Goal: Information Seeking & Learning: Learn about a topic

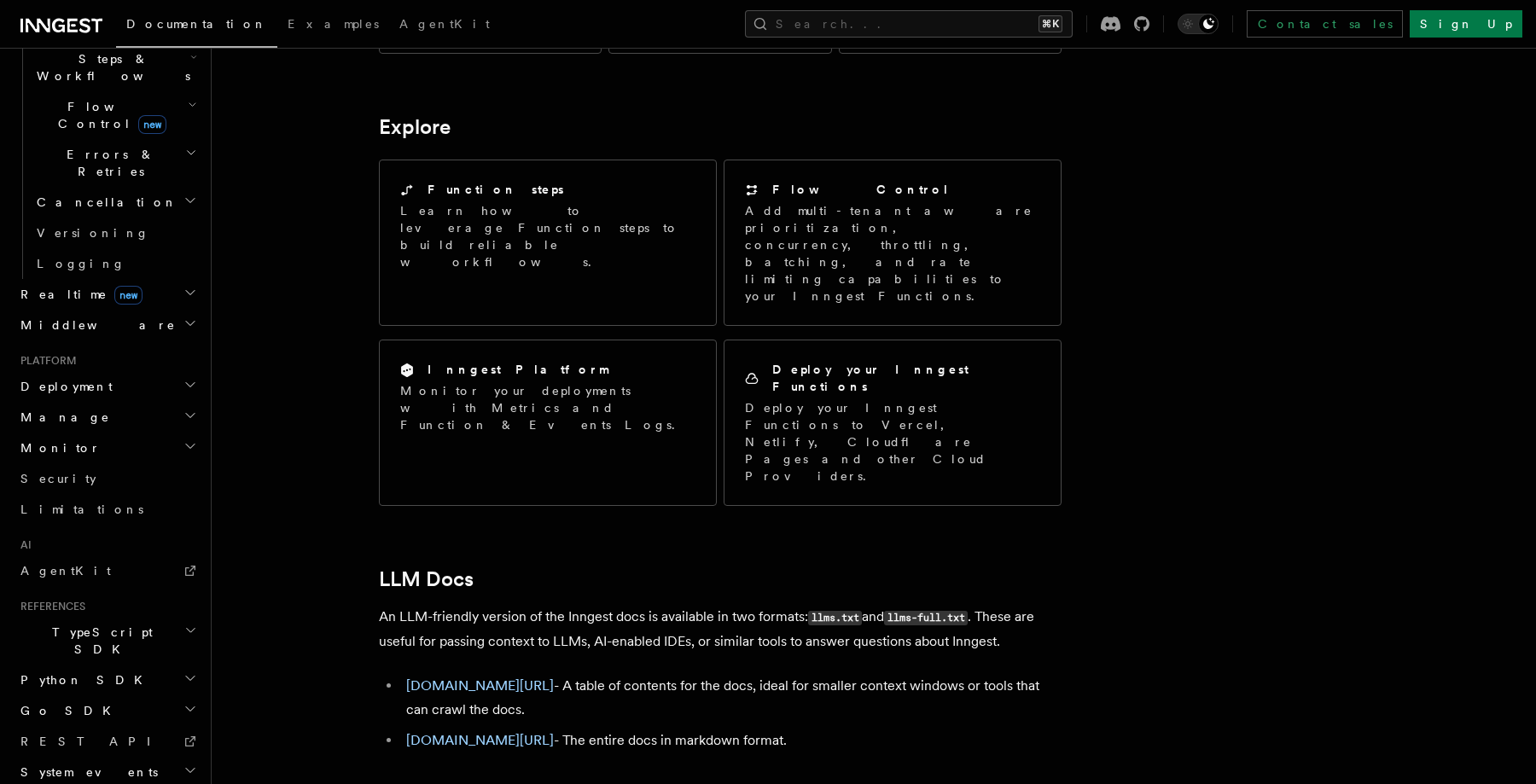
scroll to position [1284, 0]
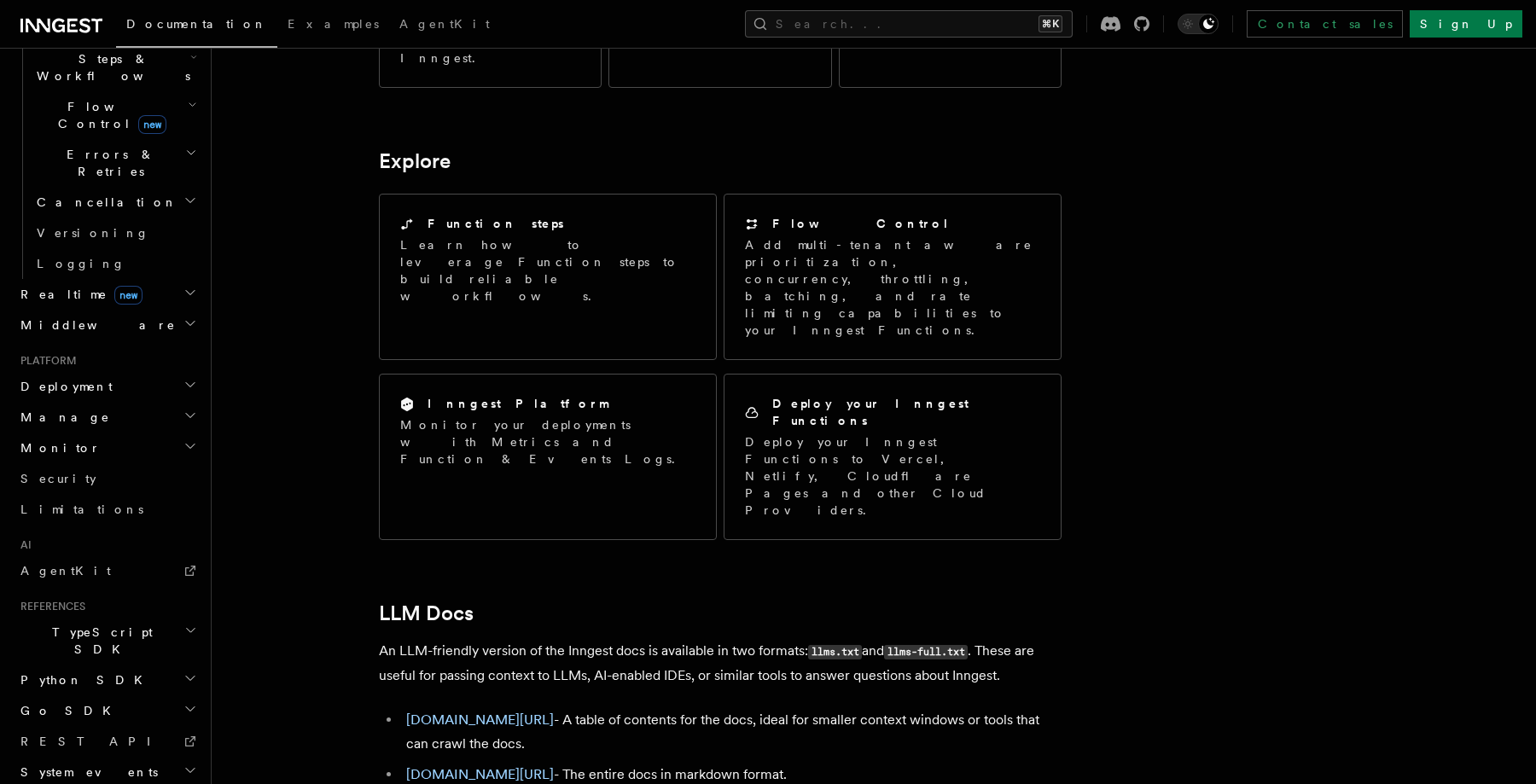
click at [104, 756] on h2 "System events" at bounding box center [107, 771] width 187 height 31
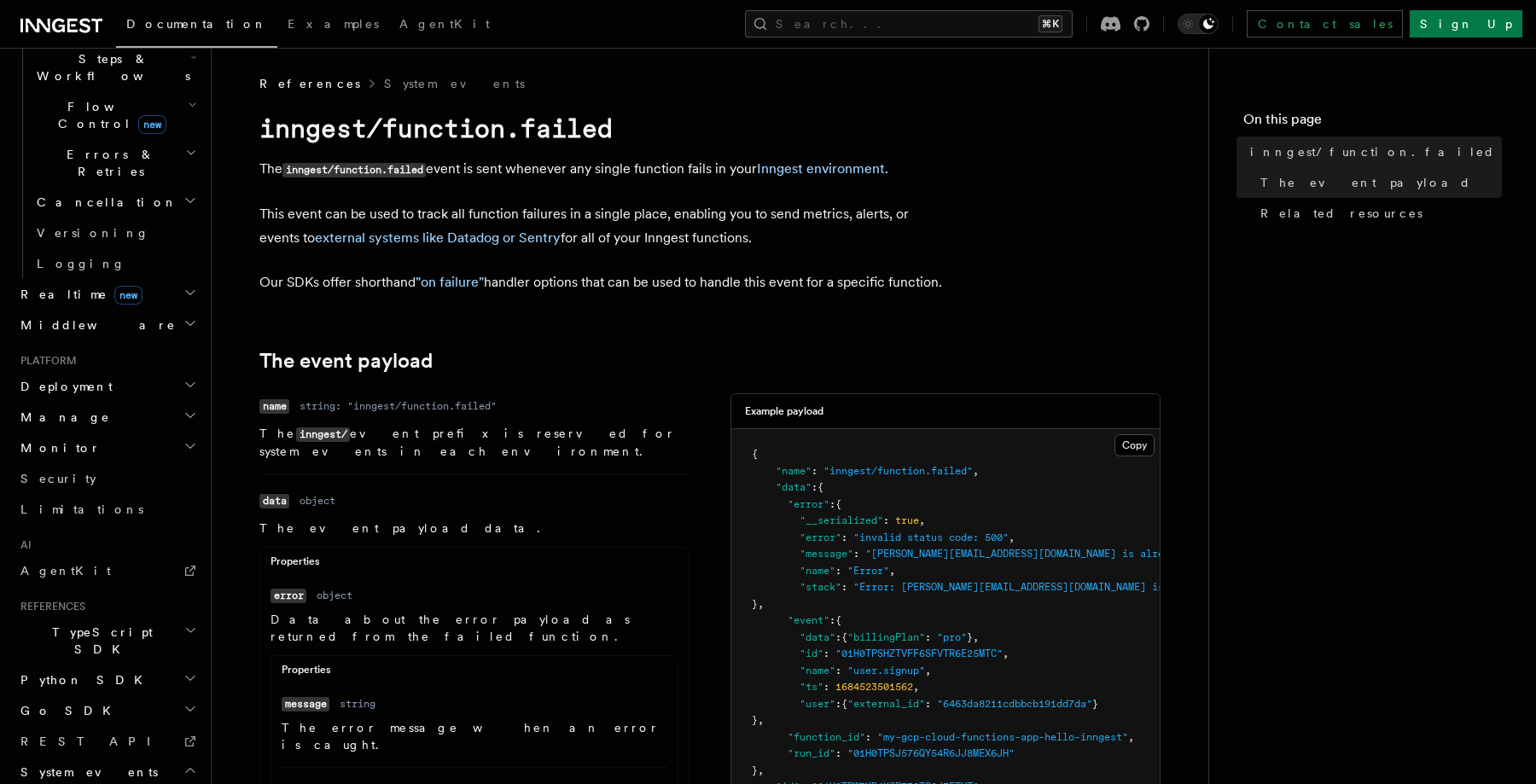
click at [102, 756] on h2 "System events" at bounding box center [107, 771] width 187 height 31
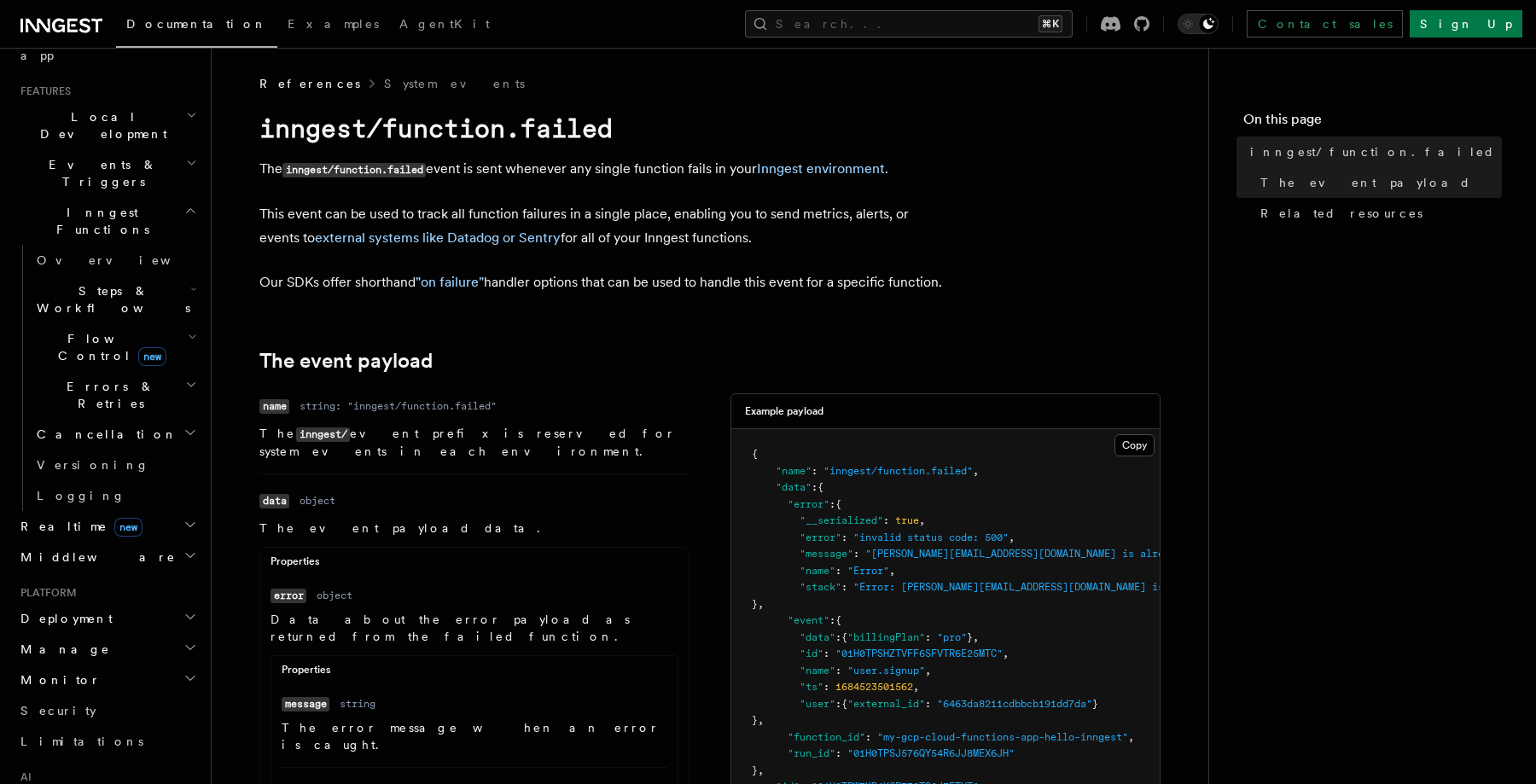
scroll to position [326, 0]
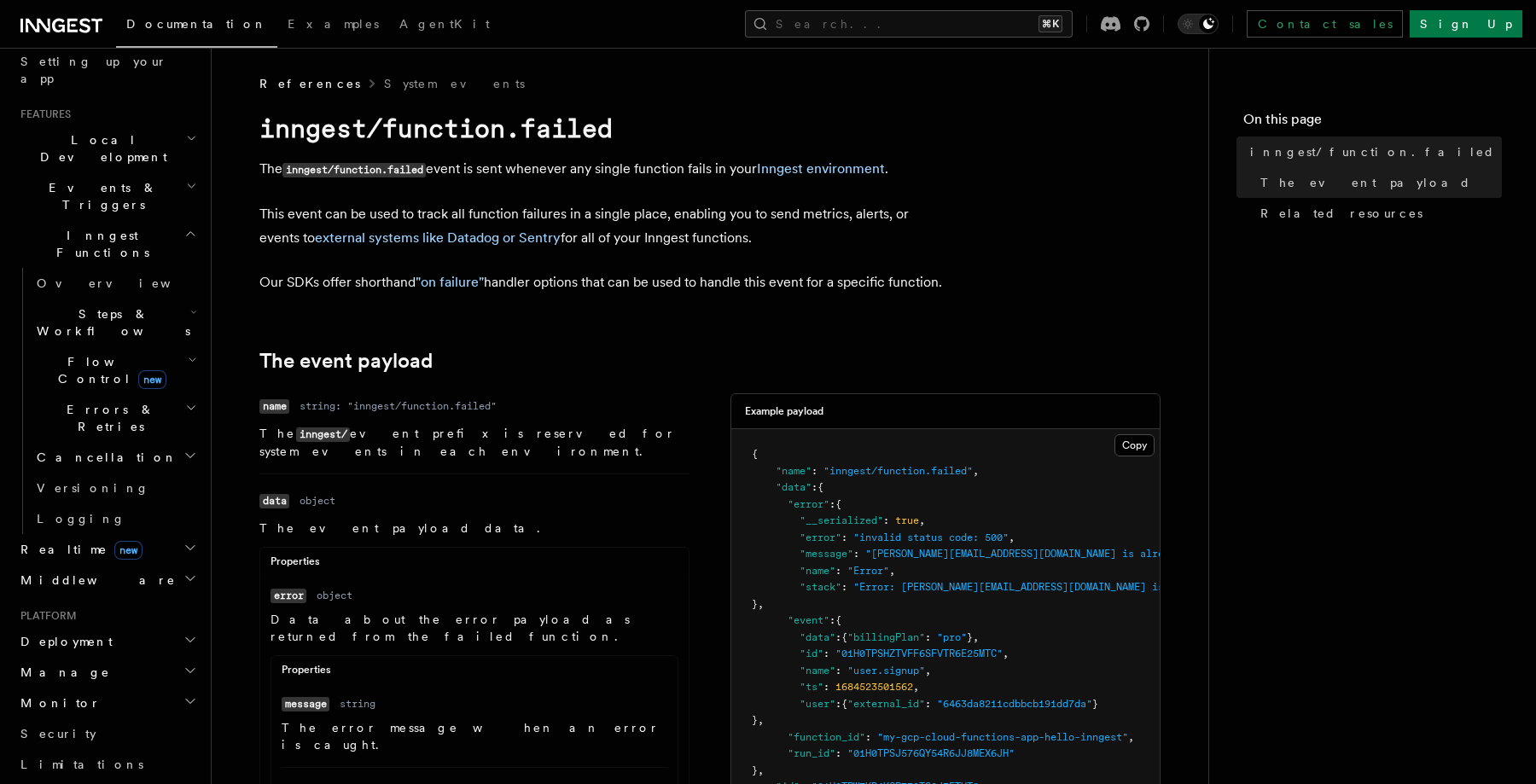
click at [114, 541] on span "new" at bounding box center [128, 549] width 28 height 19
click at [101, 564] on link "Overview" at bounding box center [115, 579] width 171 height 31
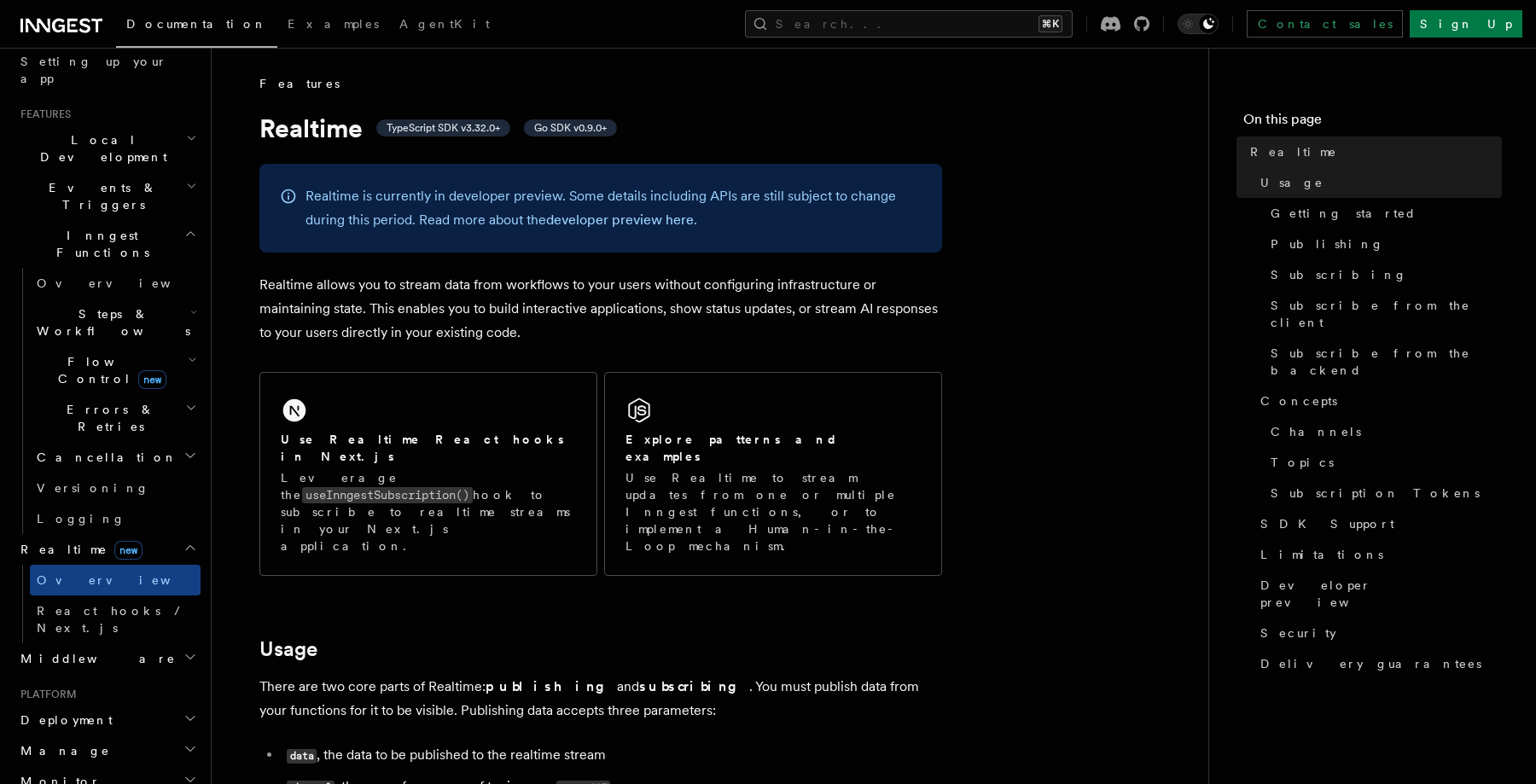
click at [89, 179] on span "Events & Triggers" at bounding box center [99, 196] width 172 height 34
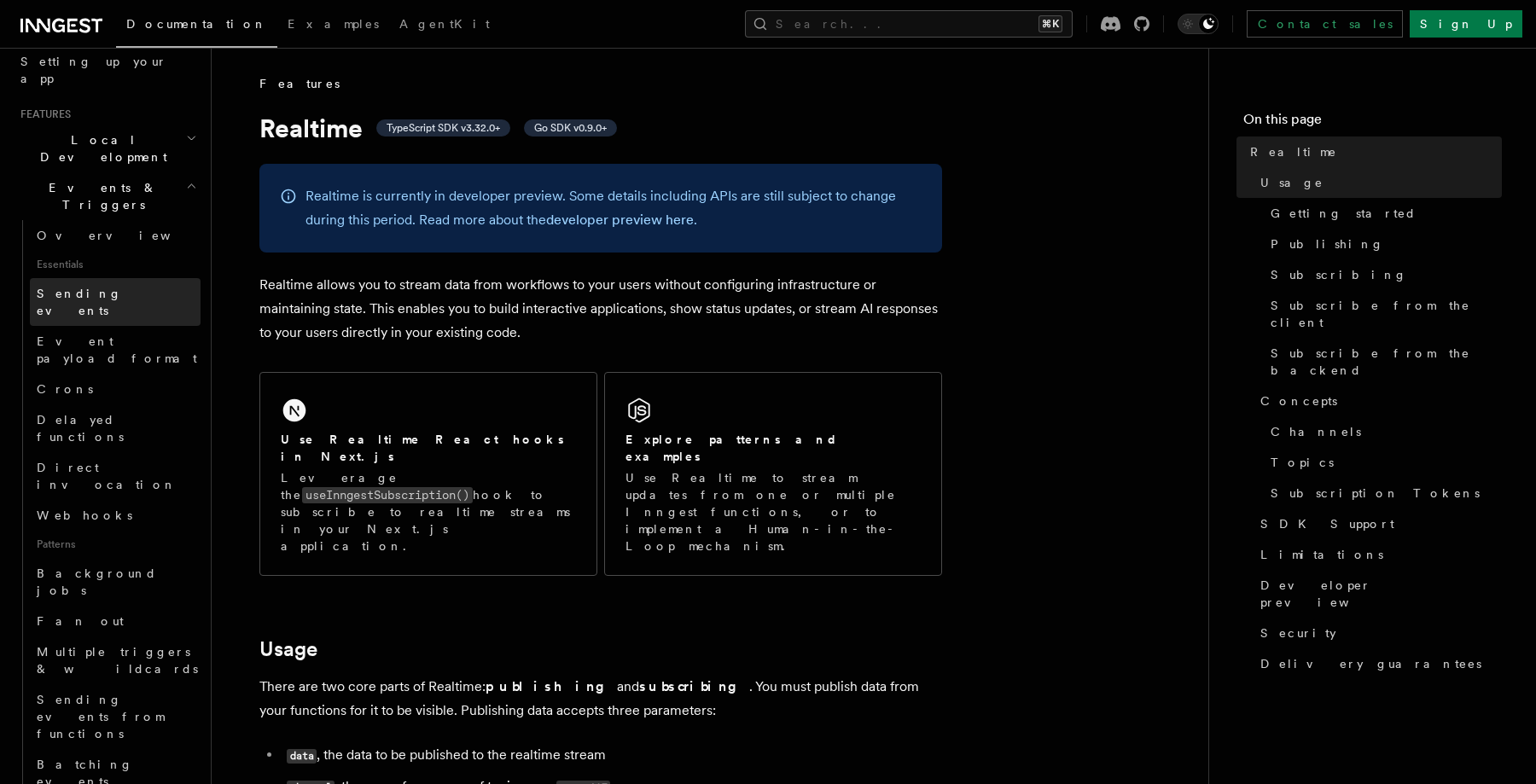
click at [95, 286] on span "Sending events" at bounding box center [80, 301] width 85 height 31
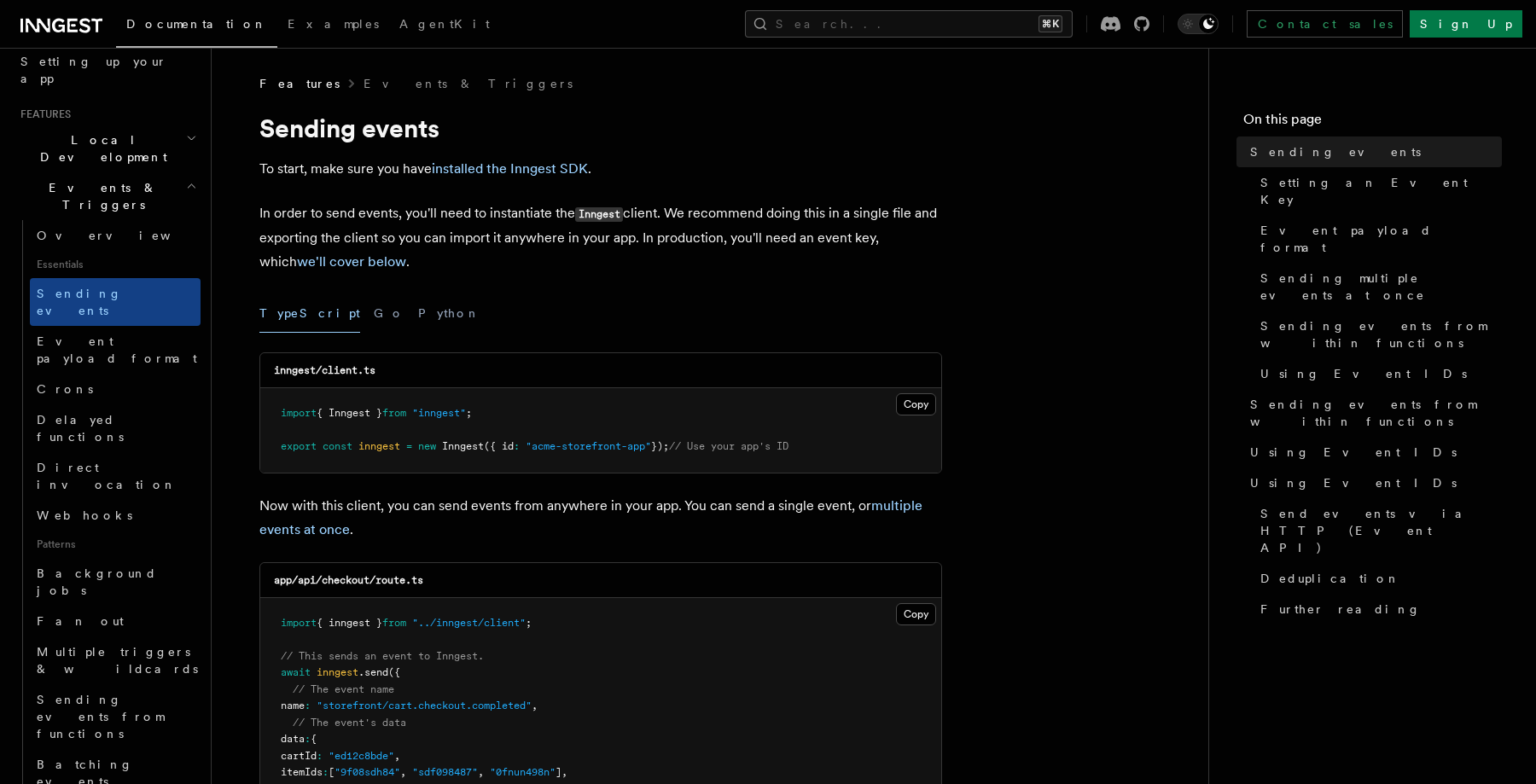
scroll to position [340, 0]
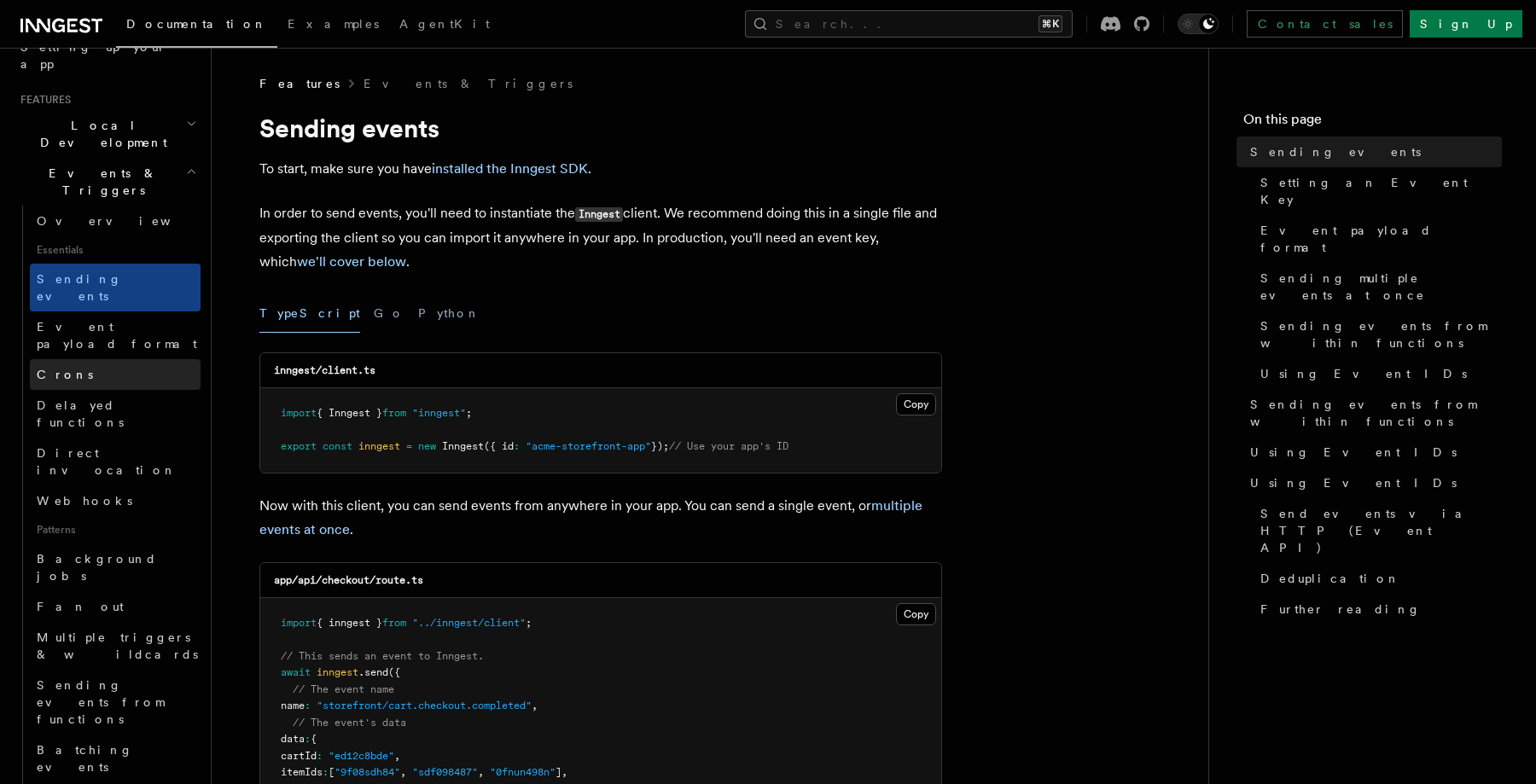
click at [121, 359] on link "Crons" at bounding box center [115, 374] width 171 height 31
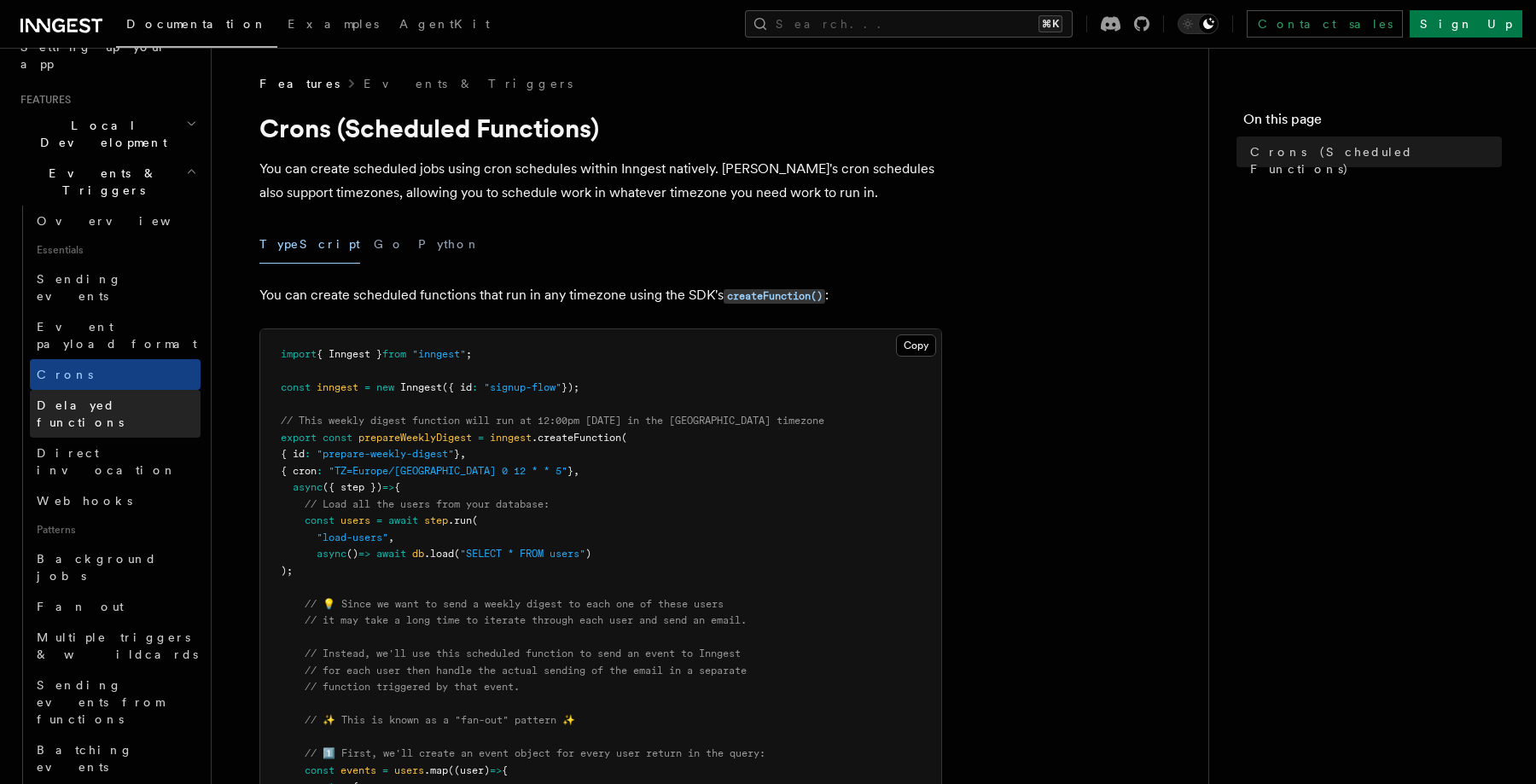
click at [125, 390] on link "Delayed functions" at bounding box center [115, 413] width 171 height 48
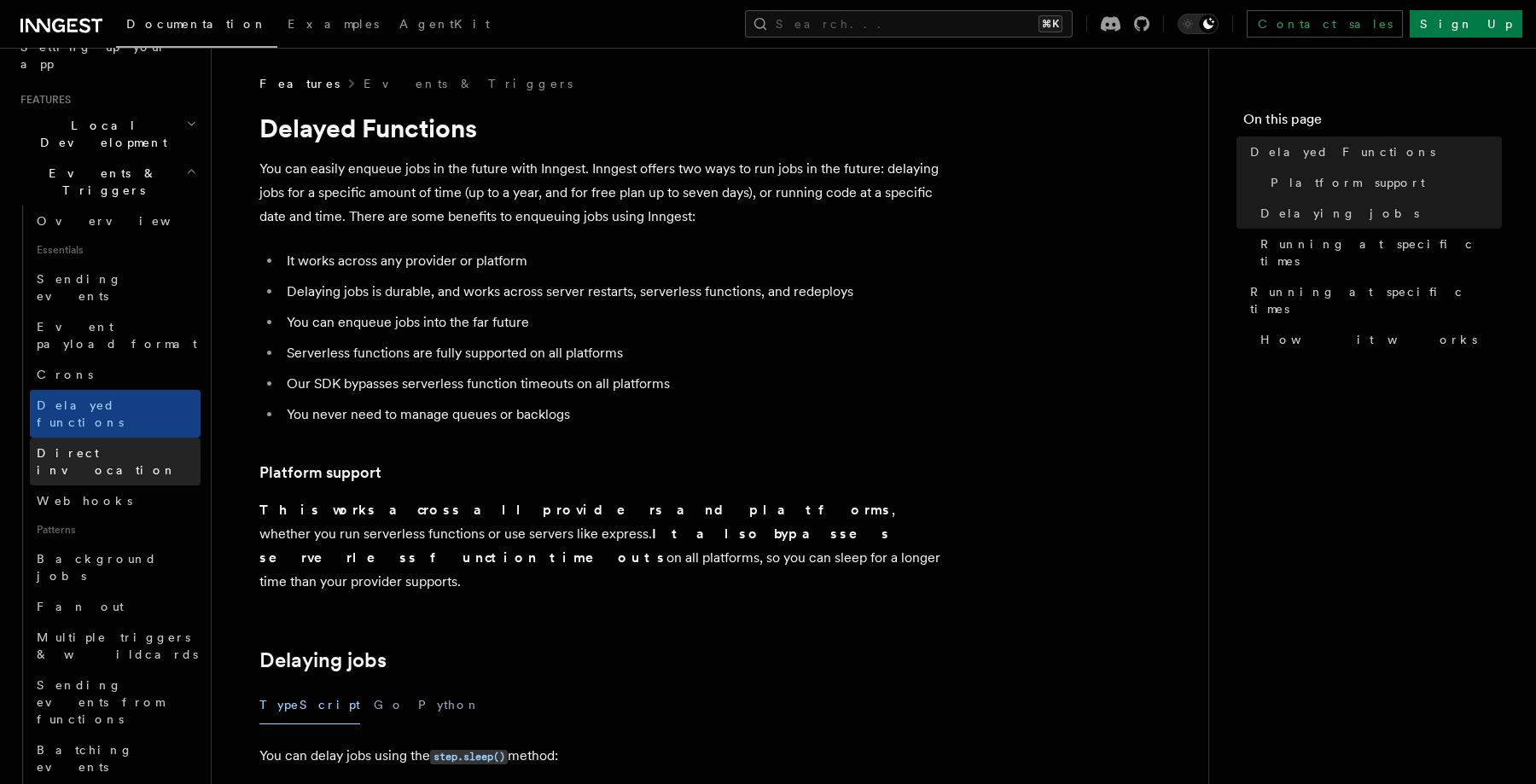
click at [127, 437] on link "Direct invocation" at bounding box center [115, 461] width 171 height 48
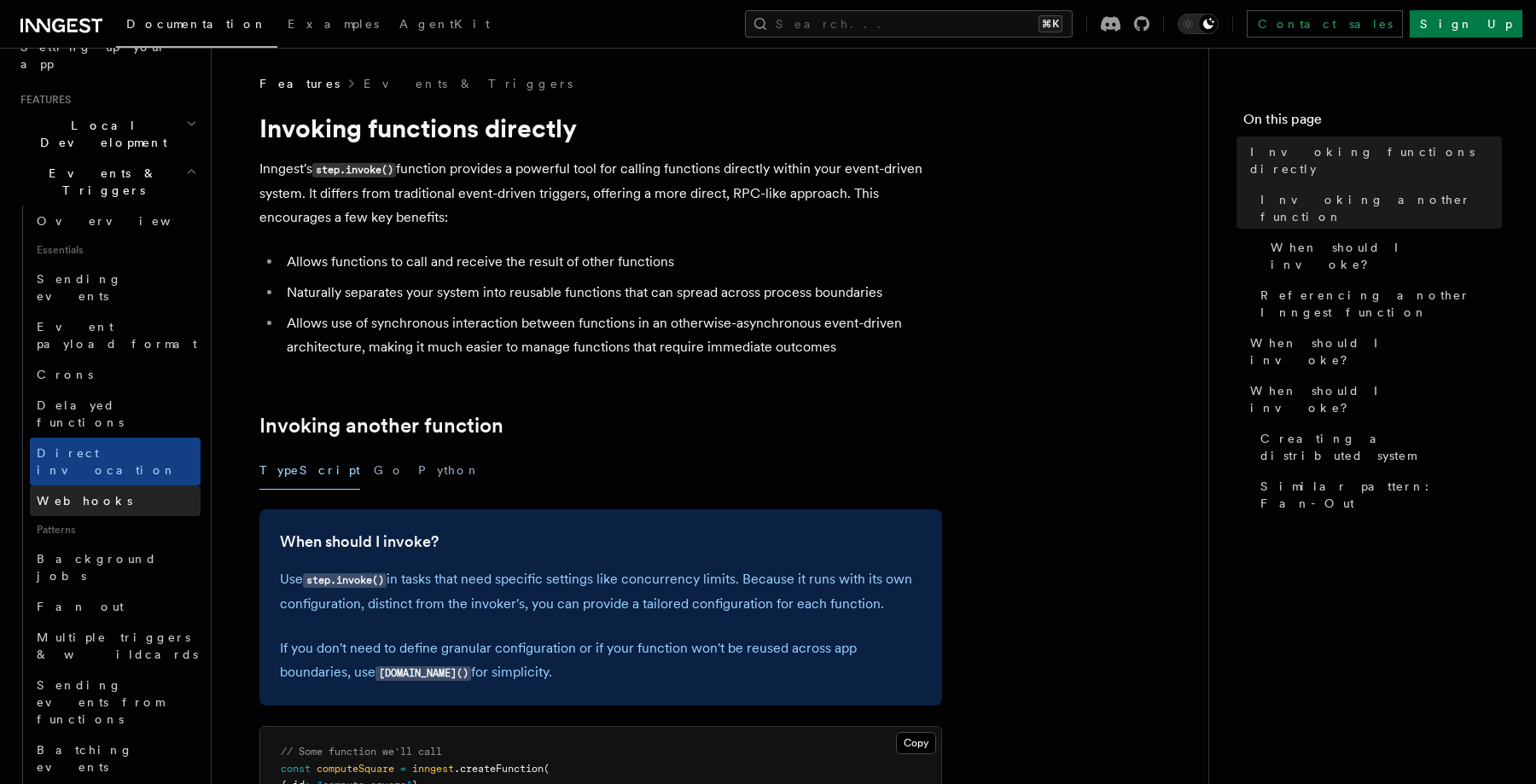
click at [127, 485] on link "Webhooks" at bounding box center [115, 500] width 171 height 31
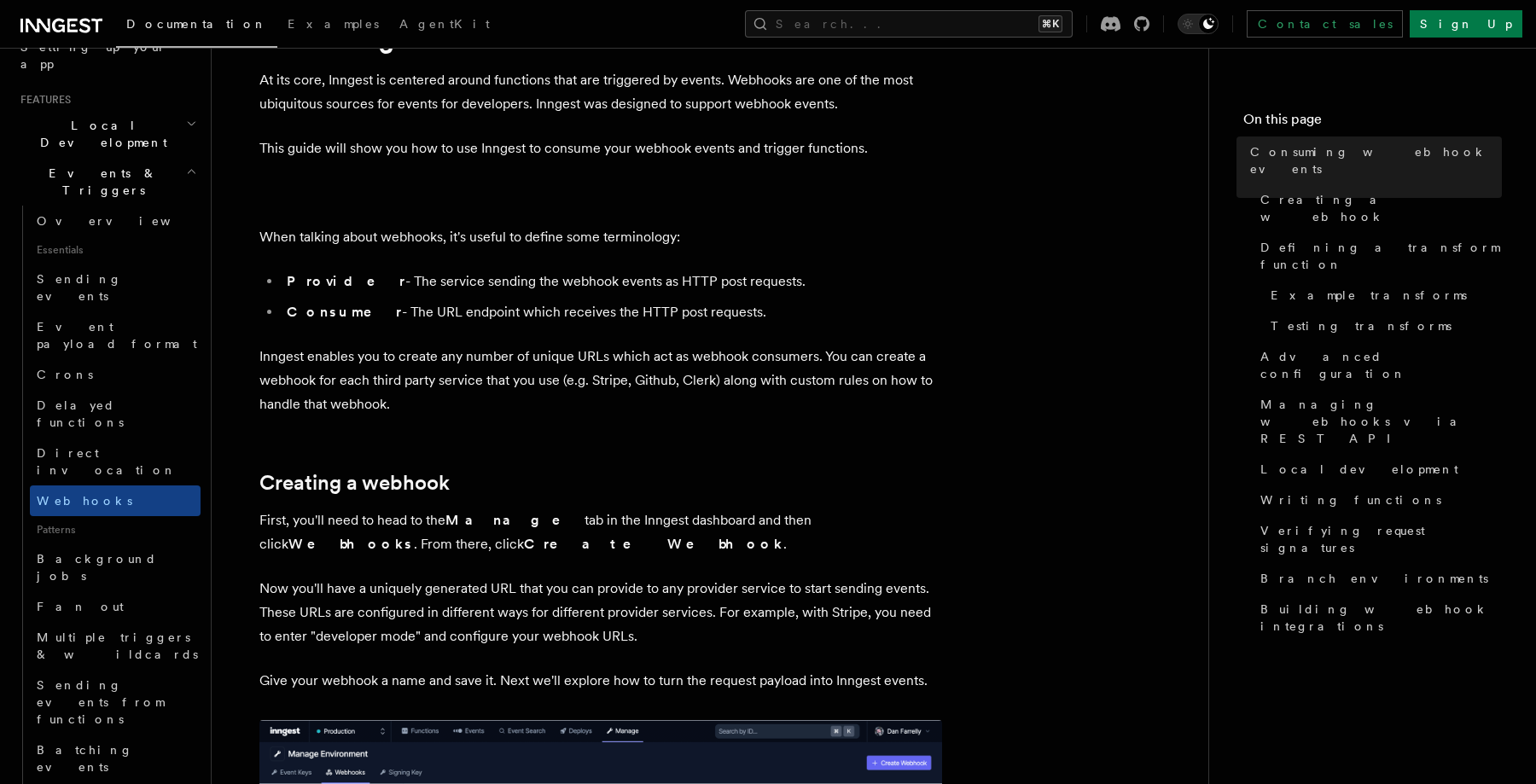
scroll to position [105, 0]
